Goal: Check status: Check status

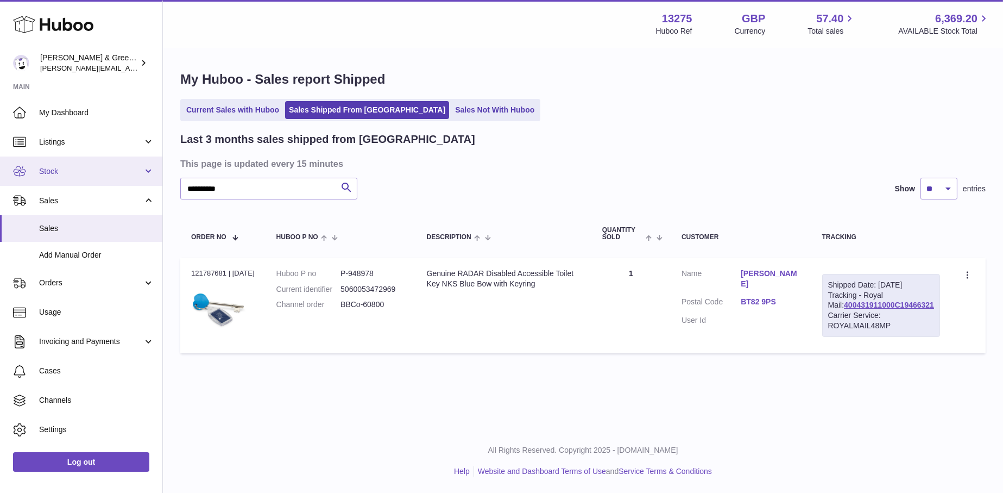
click at [80, 172] on span "Stock" at bounding box center [91, 171] width 104 height 10
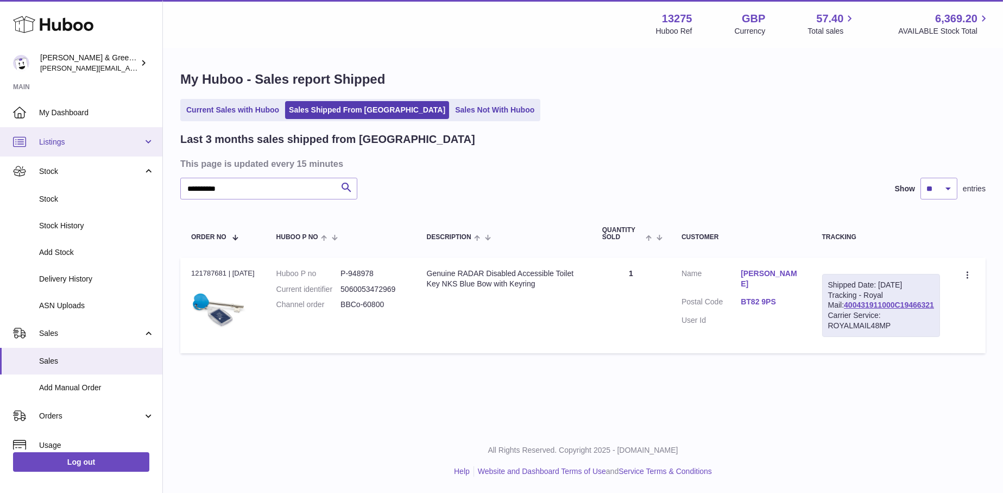
click at [101, 142] on span "Listings" at bounding box center [91, 142] width 104 height 10
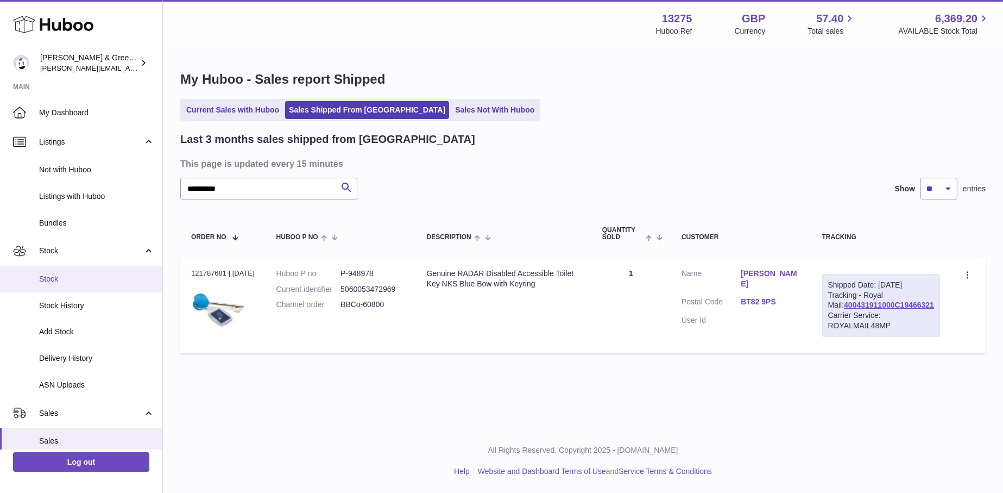
click at [113, 278] on span "Stock" at bounding box center [96, 279] width 115 height 10
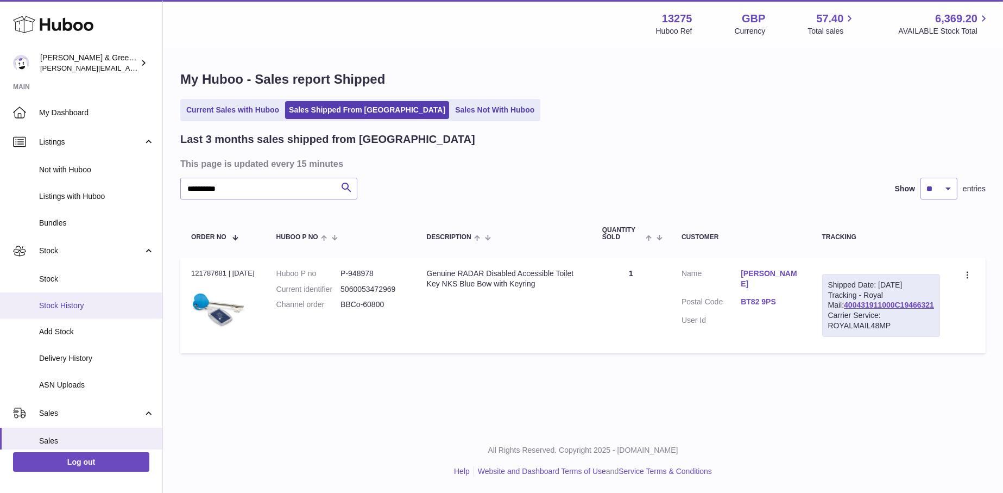
click at [103, 306] on span "Stock History" at bounding box center [96, 305] width 115 height 10
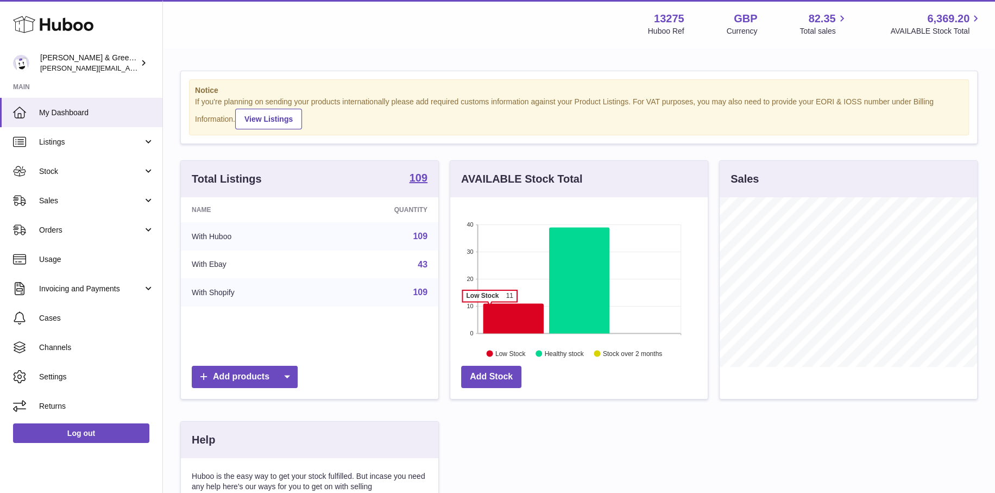
scroll to position [169, 257]
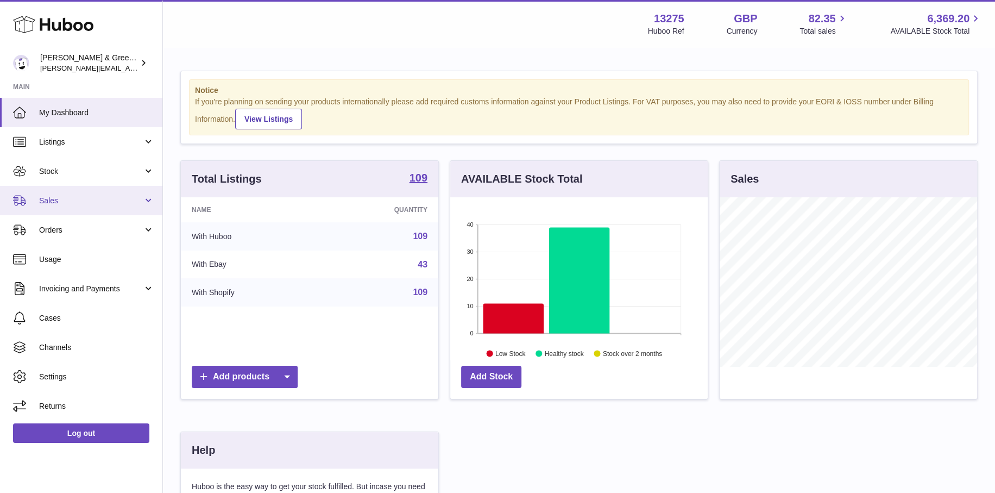
click at [84, 207] on link "Sales" at bounding box center [81, 200] width 162 height 29
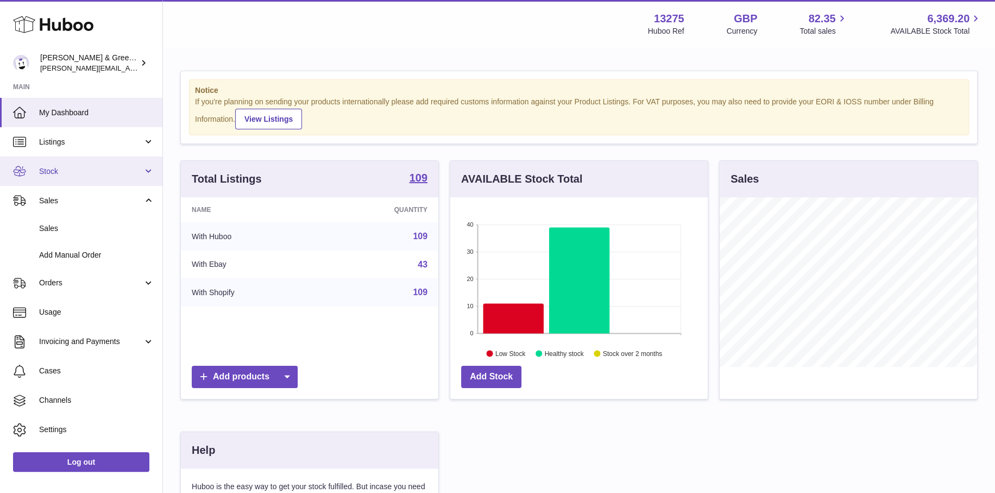
click at [80, 171] on span "Stock" at bounding box center [91, 171] width 104 height 10
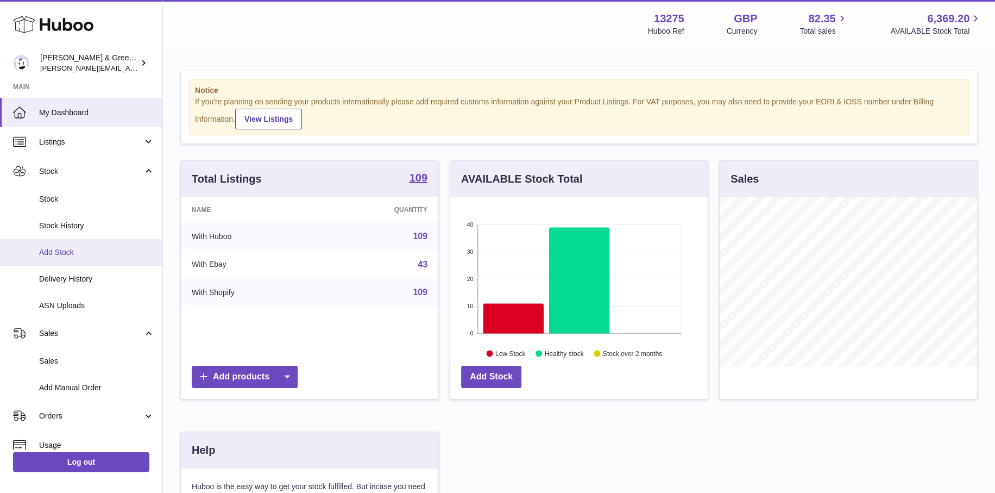
click at [103, 249] on span "Add Stock" at bounding box center [96, 252] width 115 height 10
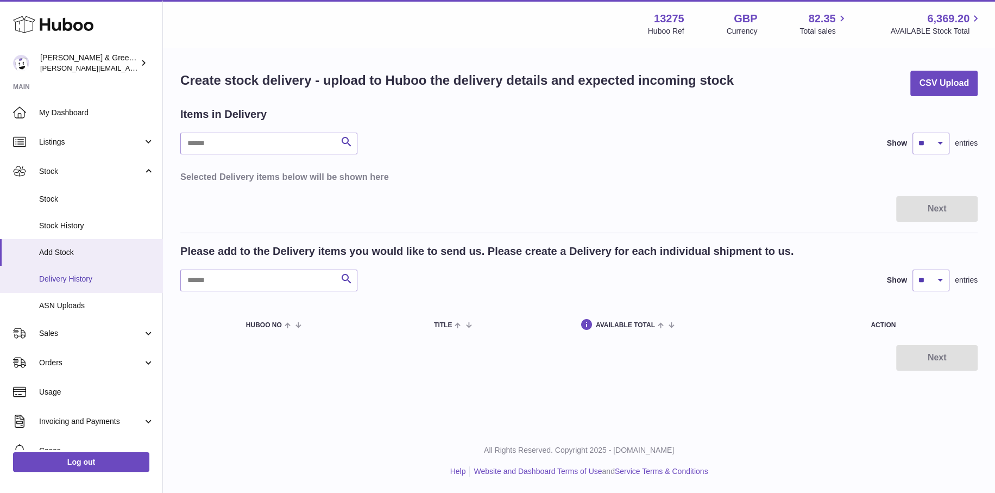
click at [104, 280] on span "Delivery History" at bounding box center [96, 279] width 115 height 10
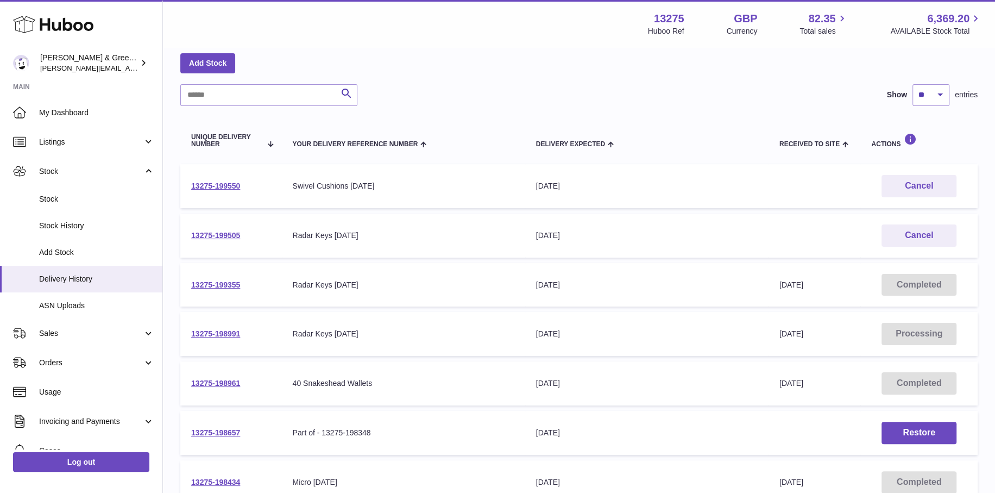
scroll to position [109, 0]
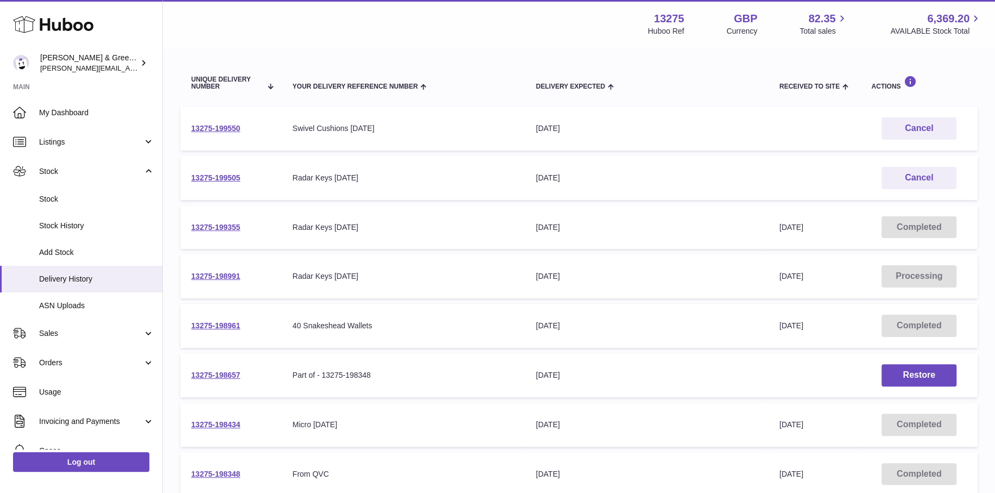
click at [462, 293] on td "Your Delivery Reference Number Radar Keys 30-7-25" at bounding box center [403, 276] width 243 height 44
drag, startPoint x: 290, startPoint y: 314, endPoint x: 427, endPoint y: 335, distance: 138.4
click at [427, 335] on td "Your Delivery Reference Number 40 Snakeshead Wallets" at bounding box center [403, 326] width 243 height 44
drag, startPoint x: 324, startPoint y: 365, endPoint x: 404, endPoint y: 374, distance: 79.8
click at [404, 374] on td "Your Delivery Reference Number Part of - 13275-198348" at bounding box center [403, 375] width 243 height 44
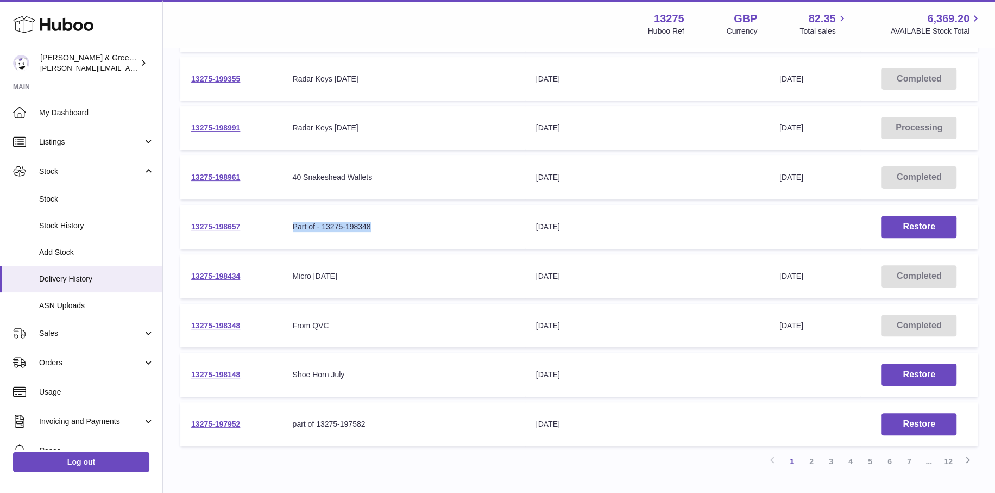
scroll to position [272, 0]
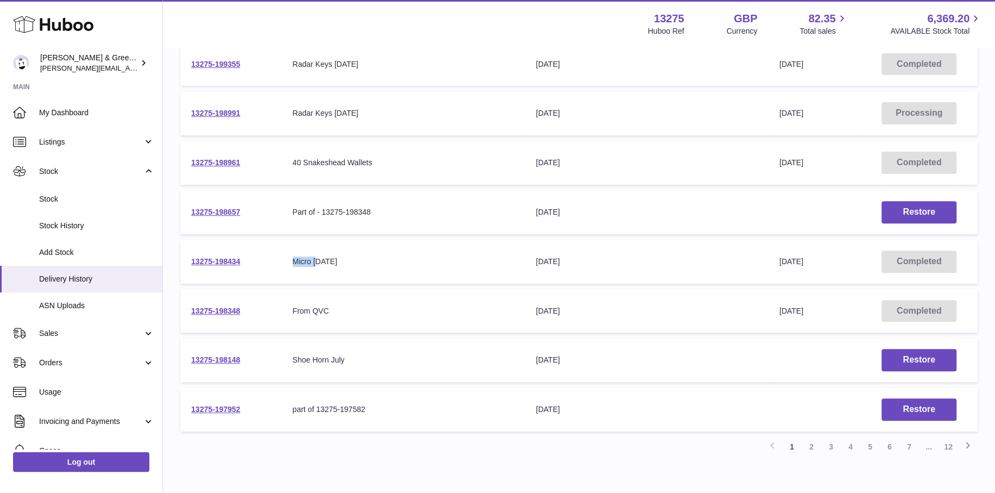
drag, startPoint x: 285, startPoint y: 273, endPoint x: 323, endPoint y: 285, distance: 39.9
click at [320, 282] on table "Unique Delivery Number Your Delivery Reference Number Delivery Expected Receive…" at bounding box center [578, 166] width 797 height 540
drag, startPoint x: 287, startPoint y: 314, endPoint x: 355, endPoint y: 329, distance: 68.9
click at [355, 329] on td "Your Delivery Reference Number From QVC" at bounding box center [403, 311] width 243 height 44
drag, startPoint x: 356, startPoint y: 357, endPoint x: 367, endPoint y: 358, distance: 10.3
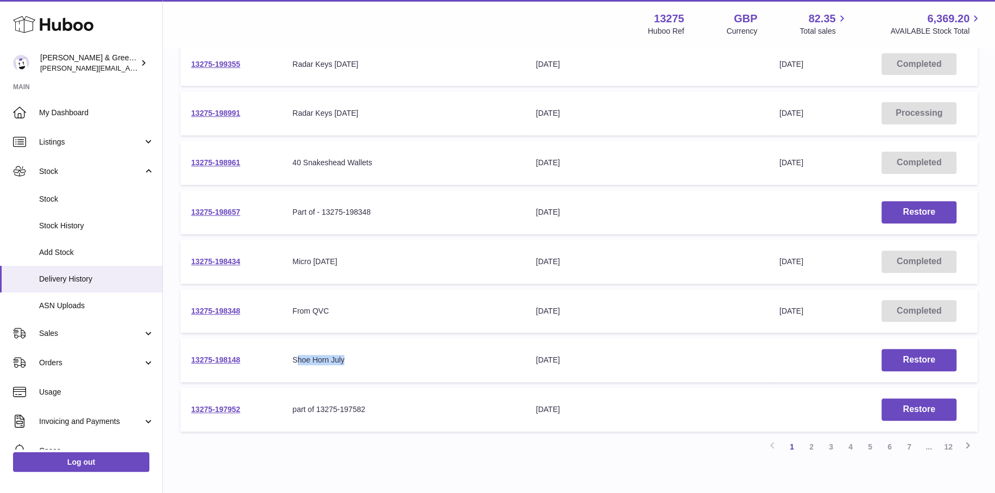
click at [367, 358] on td "Your Delivery Reference Number Shoe Horn July" at bounding box center [403, 360] width 243 height 44
click at [815, 442] on link "2" at bounding box center [812, 447] width 20 height 20
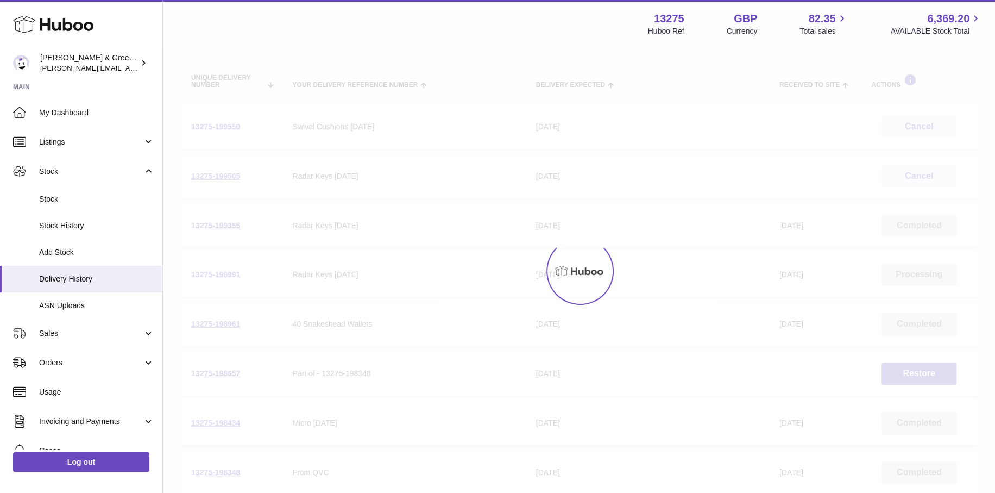
scroll to position [49, 0]
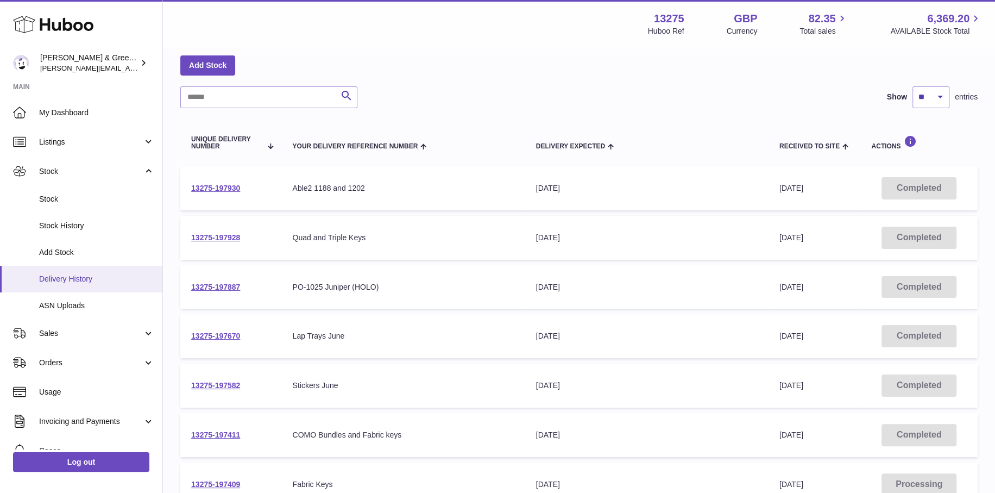
click at [47, 273] on link "Delivery History" at bounding box center [81, 279] width 162 height 27
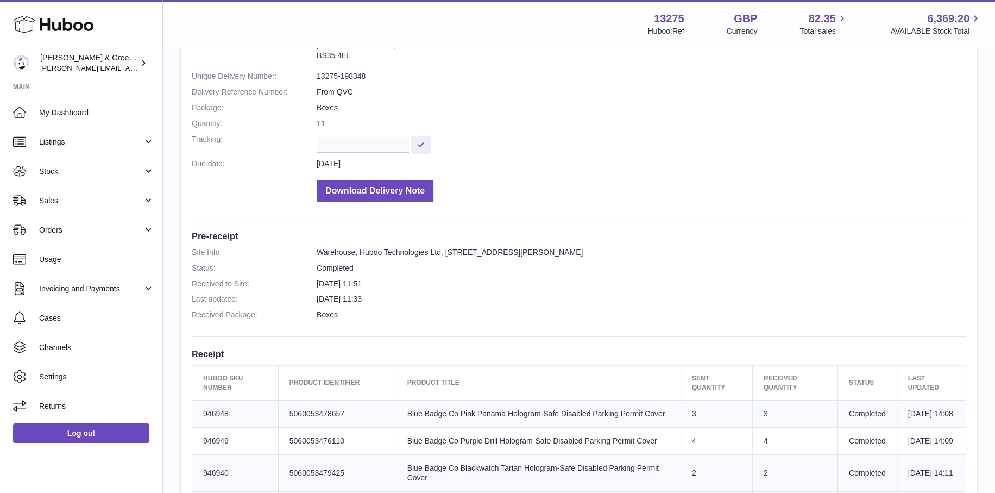
scroll to position [217, 0]
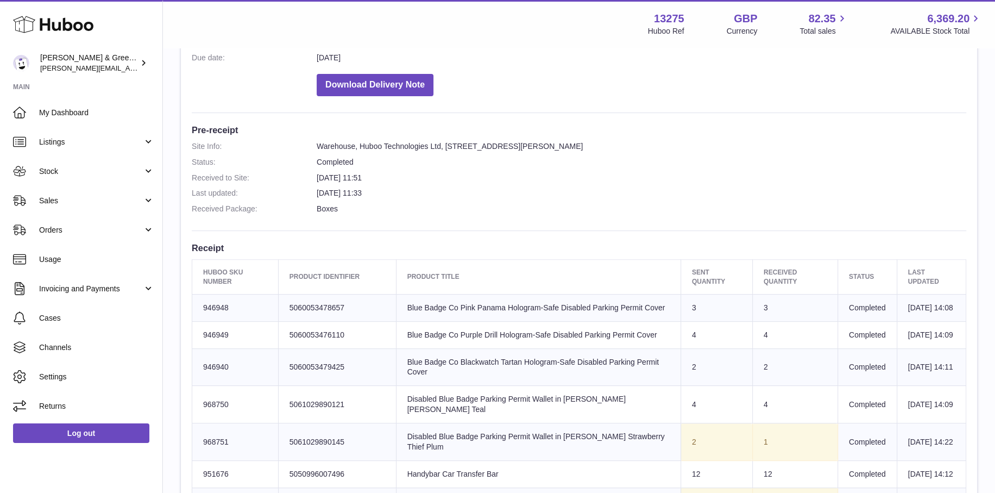
drag, startPoint x: 257, startPoint y: 294, endPoint x: 489, endPoint y: 313, distance: 232.2
click at [489, 313] on tr "Huboo SKU Number 946948 Client Identifier 5060053478657 Product title Blue Badg…" at bounding box center [579, 307] width 774 height 27
drag, startPoint x: 410, startPoint y: 341, endPoint x: 510, endPoint y: 361, distance: 102.0
click at [510, 348] on td "Product title Blue Badge Co Purple Drill Hologram-Safe Disabled Parking Permit …" at bounding box center [538, 334] width 285 height 27
drag, startPoint x: 448, startPoint y: 390, endPoint x: 501, endPoint y: 401, distance: 54.3
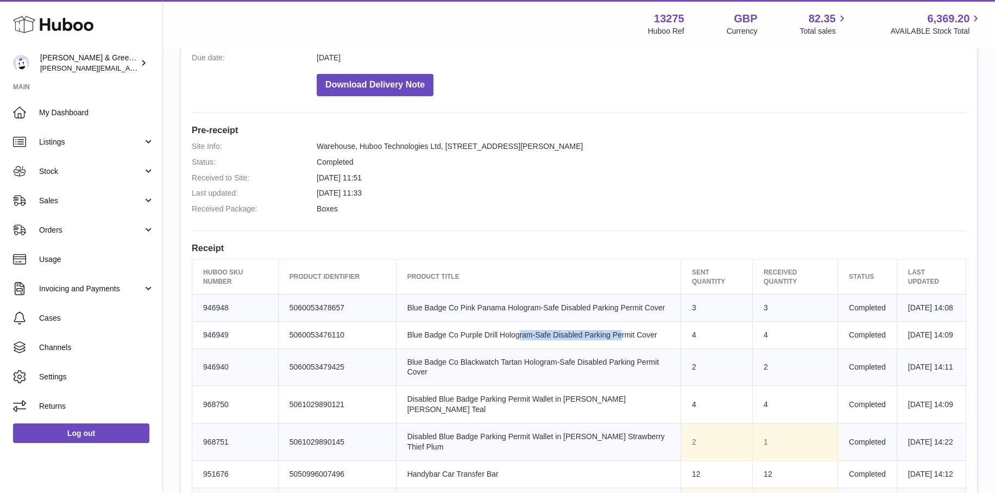
click at [501, 386] on td "Product title Blue Badge Co Blackwatch Tartan Hologram-Safe Disabled Parking Pe…" at bounding box center [538, 366] width 285 height 37
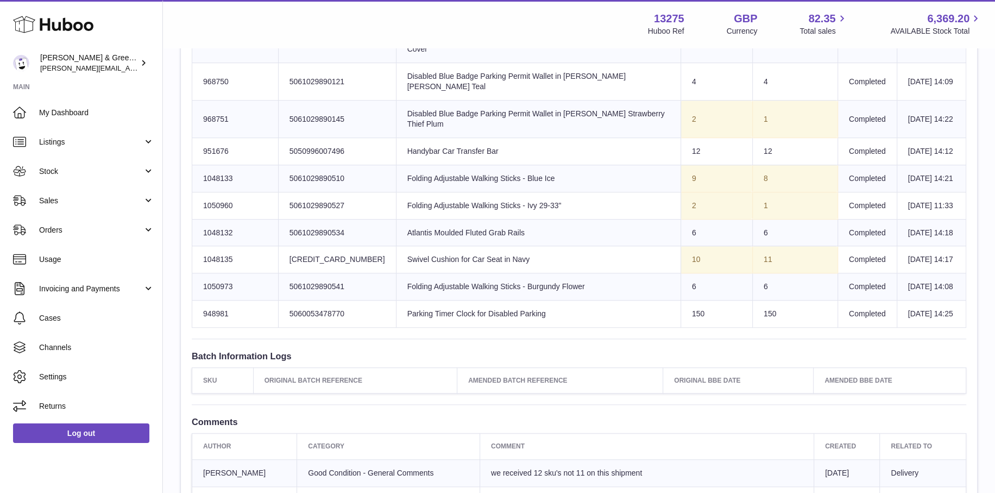
scroll to position [543, 0]
